Goal: Register for event/course

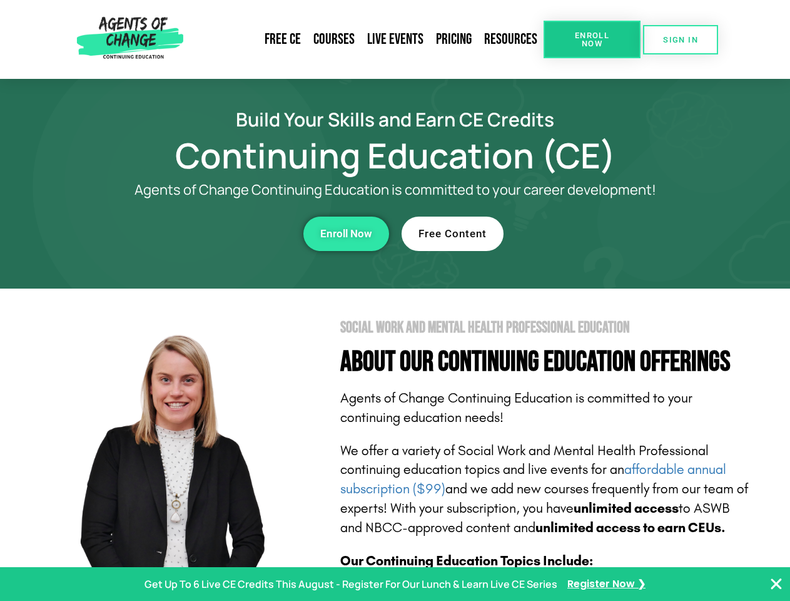
click at [395, 300] on section "Social Work and Mental Health Professional Education About Our Continuing Educa…" at bounding box center [395, 550] width 790 height 525
click at [592, 39] on span "Enroll Now" at bounding box center [592, 39] width 57 height 16
click at [681, 39] on span "SIGN IN" at bounding box center [680, 40] width 35 height 8
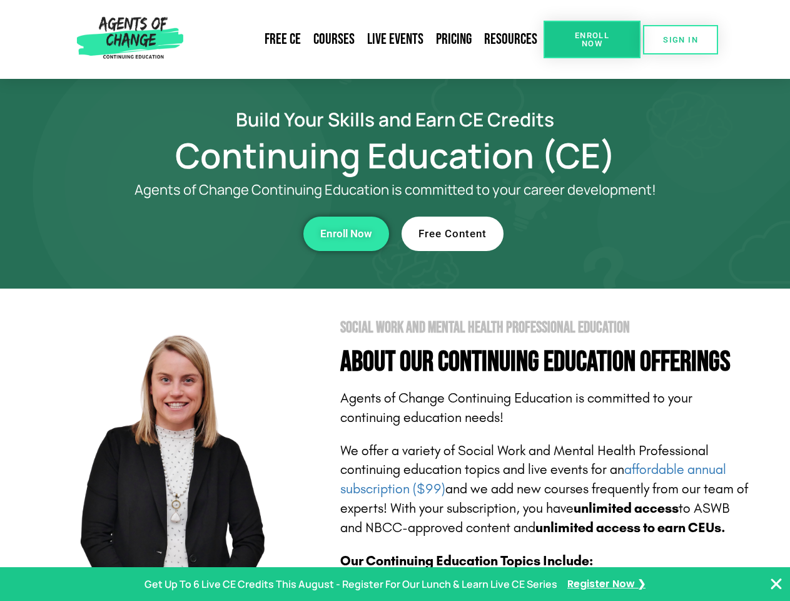
click at [217, 233] on div "Enroll Now" at bounding box center [217, 233] width 344 height 34
click at [346, 233] on span "Enroll Now" at bounding box center [346, 233] width 52 height 11
click at [574, 233] on div "Free Content" at bounding box center [574, 233] width 344 height 34
